Goal: Task Accomplishment & Management: Manage account settings

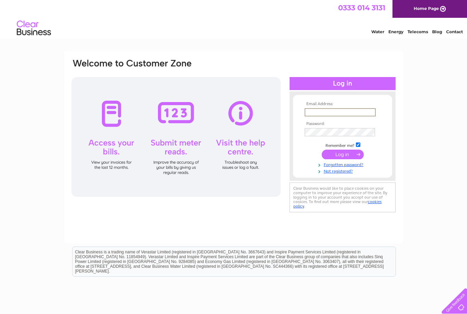
type input "[EMAIL_ADDRESS][DOMAIN_NAME]"
click at [343, 155] on input "submit" at bounding box center [343, 155] width 42 height 10
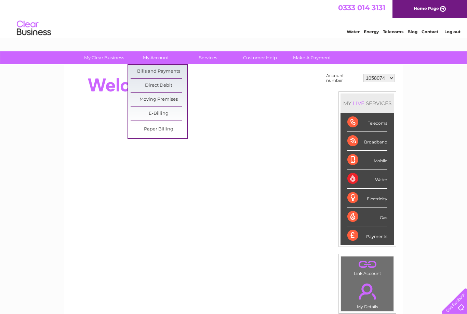
click at [175, 72] on link "Bills and Payments" at bounding box center [159, 72] width 56 height 14
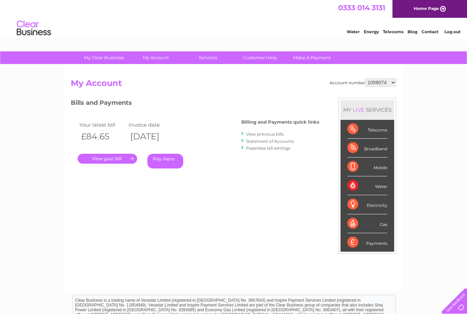
click at [122, 154] on link "." at bounding box center [108, 159] width 60 height 10
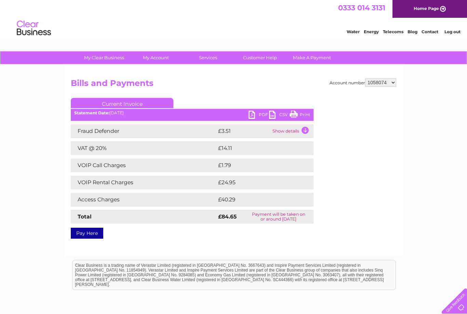
click at [257, 114] on link "PDF" at bounding box center [259, 116] width 21 height 10
click at [383, 84] on select "1058074 30297186" at bounding box center [380, 82] width 31 height 8
select select "30297186"
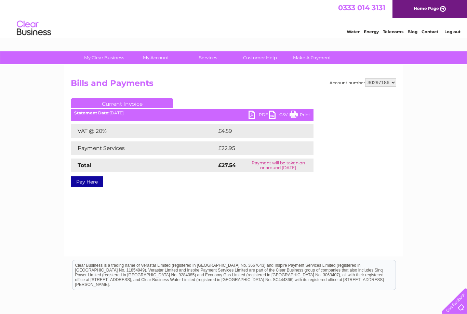
click at [251, 115] on link "PDF" at bounding box center [259, 116] width 21 height 10
